Goal: Information Seeking & Learning: Learn about a topic

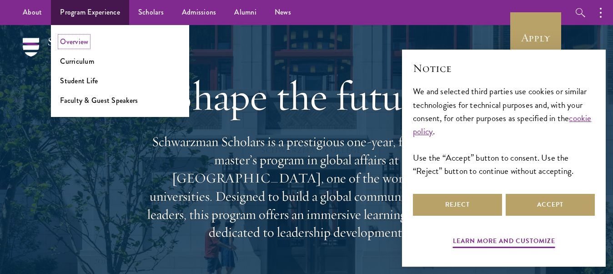
click at [84, 42] on link "Overview" at bounding box center [74, 41] width 28 height 10
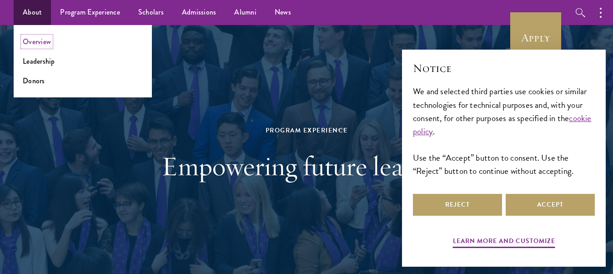
click at [49, 46] on link "Overview" at bounding box center [37, 41] width 28 height 10
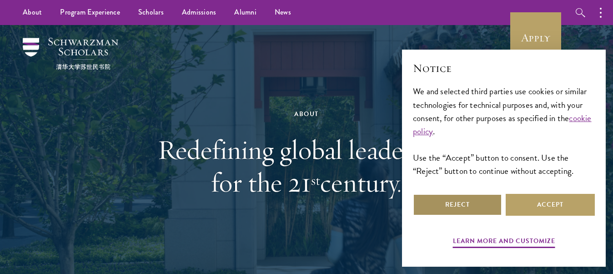
click at [473, 200] on button "Reject" at bounding box center [457, 205] width 89 height 22
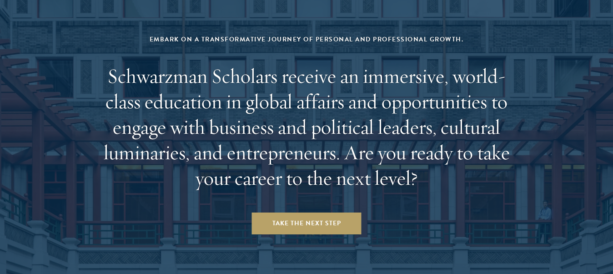
scroll to position [3817, 0]
